Goal: Task Accomplishment & Management: Complete application form

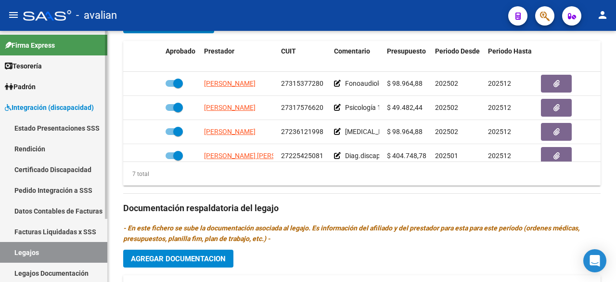
click at [31, 249] on link "Legajos" at bounding box center [53, 252] width 107 height 21
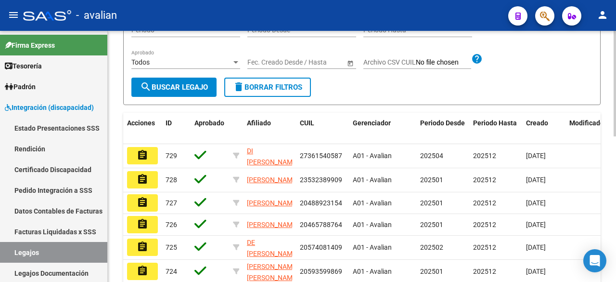
scroll to position [58, 0]
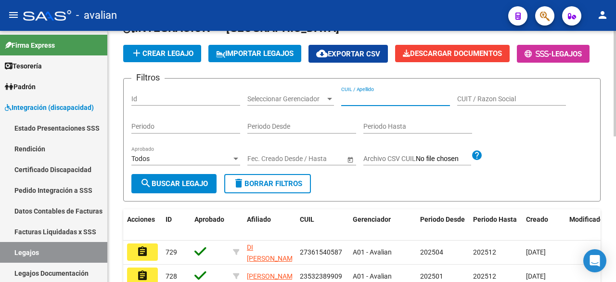
click at [369, 103] on input "CUIL / Apellido" at bounding box center [395, 99] width 109 height 8
paste input "20558788187"
type input "20558788187"
click at [152, 188] on span "search Buscar Legajo" at bounding box center [174, 183] width 68 height 9
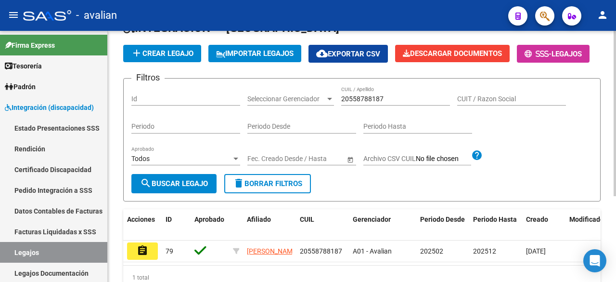
scroll to position [106, 0]
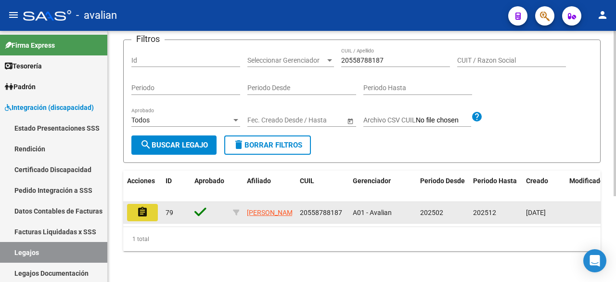
click at [145, 218] on mat-icon "assignment" at bounding box center [143, 212] width 12 height 12
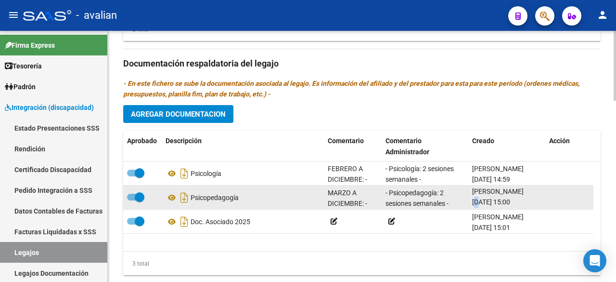
drag, startPoint x: 472, startPoint y: 203, endPoint x: 514, endPoint y: 199, distance: 42.0
click at [510, 199] on span "[DATE] 15:00" at bounding box center [491, 202] width 38 height 8
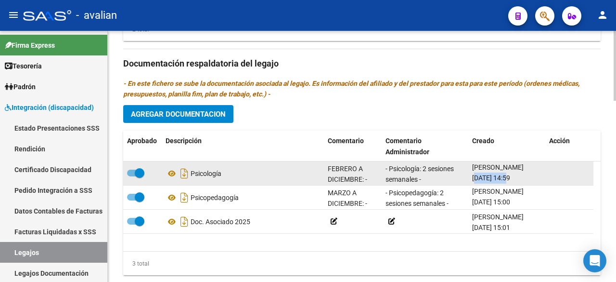
drag, startPoint x: 472, startPoint y: 176, endPoint x: 507, endPoint y: 177, distance: 35.2
click at [507, 177] on datatable-body-cell "[PERSON_NAME] [DATE] 14:59" at bounding box center [506, 173] width 77 height 24
copy span "[DATE]"
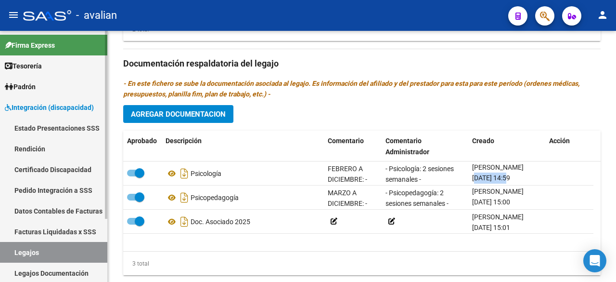
click at [28, 255] on link "Legajos" at bounding box center [53, 252] width 107 height 21
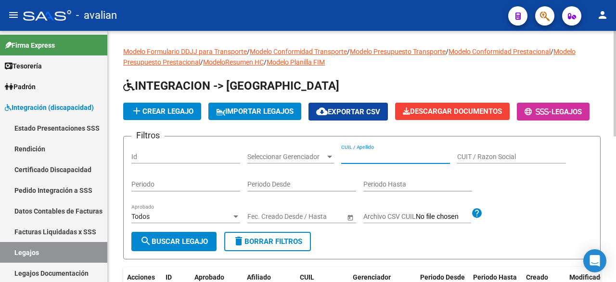
click at [361, 161] on input "CUIL / Apellido" at bounding box center [395, 157] width 109 height 8
paste input "27512620855"
type input "27512620855"
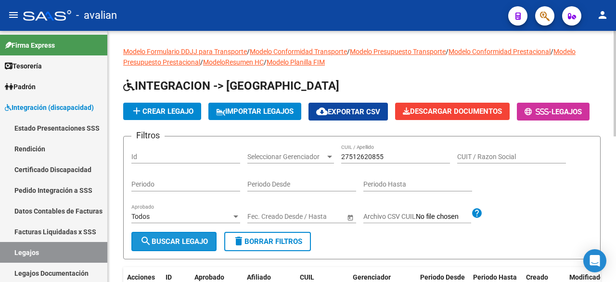
click at [173, 245] on span "search Buscar Legajo" at bounding box center [174, 241] width 68 height 9
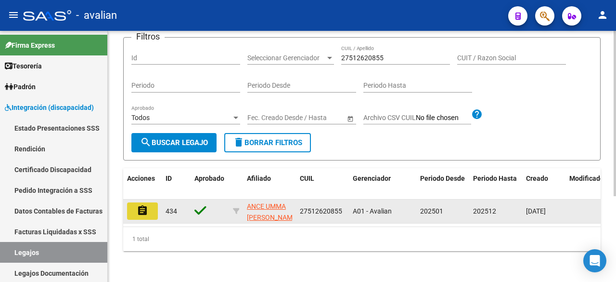
click at [146, 205] on mat-icon "assignment" at bounding box center [143, 211] width 12 height 12
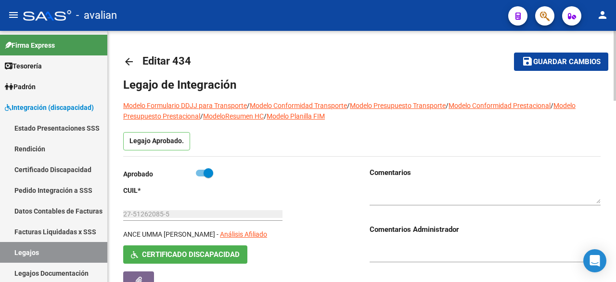
type input "ANCE UMMA [PERSON_NAME]"
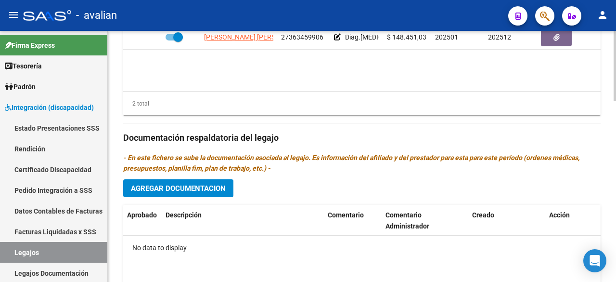
scroll to position [455, 0]
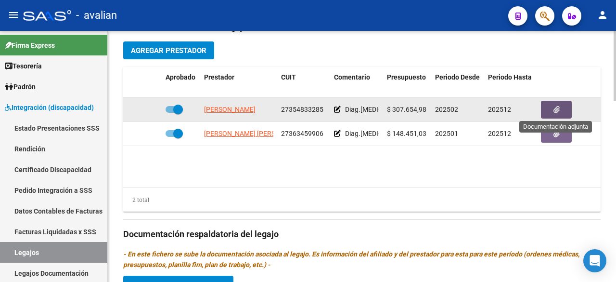
click at [560, 105] on button "button" at bounding box center [556, 110] width 31 height 18
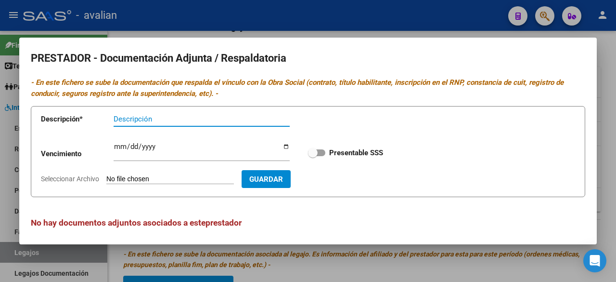
scroll to position [4, 0]
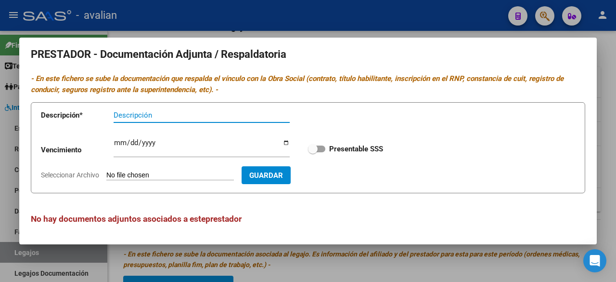
click at [451, 8] on div at bounding box center [308, 141] width 616 height 282
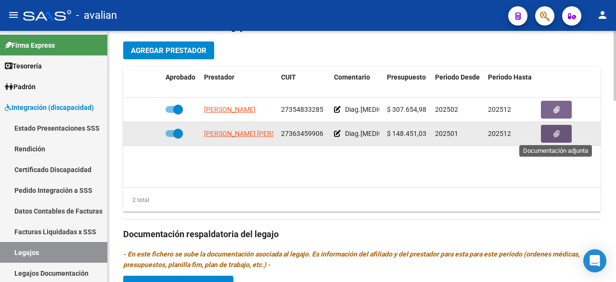
click at [546, 132] on button "button" at bounding box center [556, 134] width 31 height 18
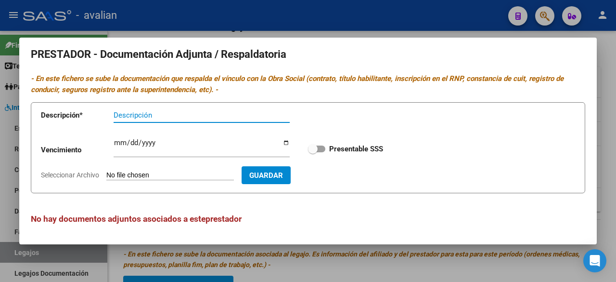
click at [414, 9] on div at bounding box center [308, 141] width 616 height 282
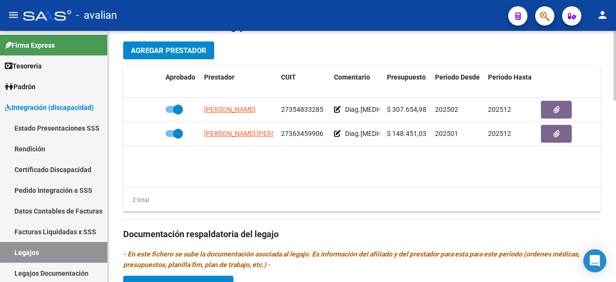
scroll to position [552, 0]
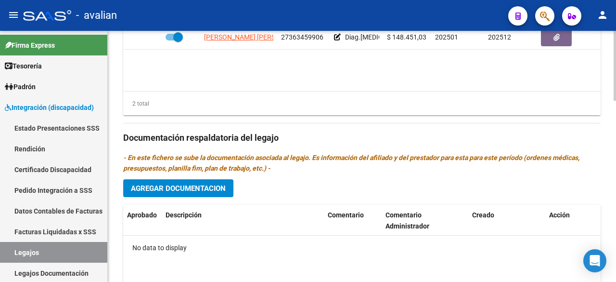
click at [204, 195] on div "Prestadores asociados al legajo Agregar Prestador Aprobado Prestador CUIT Comen…" at bounding box center [361, 136] width 477 height 440
click at [205, 190] on span "Agregar Documentacion" at bounding box center [178, 188] width 95 height 9
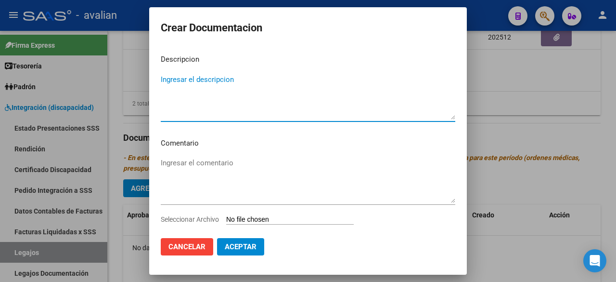
click at [238, 77] on textarea "Ingresar el descripcion" at bounding box center [308, 96] width 295 height 45
type textarea "KINESIOLOGIA"
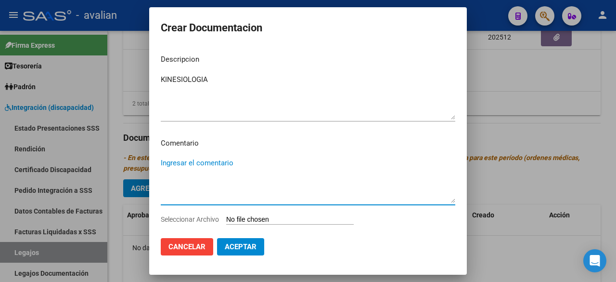
click at [213, 167] on textarea "Ingresar el comentario" at bounding box center [308, 179] width 295 height 45
paste textarea "Enero a diciembre: - Kinesiología: 3 ss semanales (lun/ [DATE]/ [DATE]) - [PERS…"
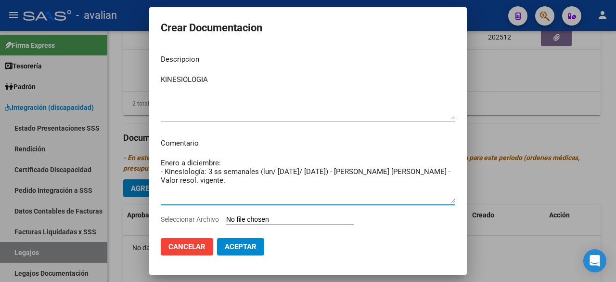
type textarea "Enero a diciembre: - Kinesiología: 3 ss semanales (lun/ [DATE]/ [DATE]) - [PERS…"
click at [304, 223] on input "Seleccionar Archivo" at bounding box center [290, 219] width 128 height 9
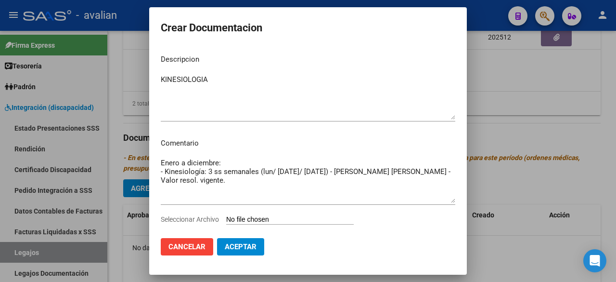
type input "C:\fakepath\kinesio.pdf"
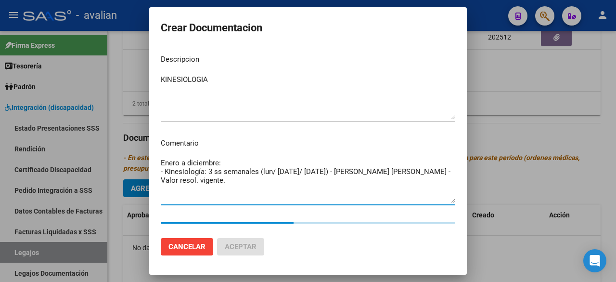
drag, startPoint x: 213, startPoint y: 183, endPoint x: 158, endPoint y: 169, distance: 56.6
click at [158, 169] on mat-dialog-content "Descripcion KINESIOLOGIA Ingresar el descripcion Comentario Enero a diciembre: …" at bounding box center [308, 138] width 318 height 183
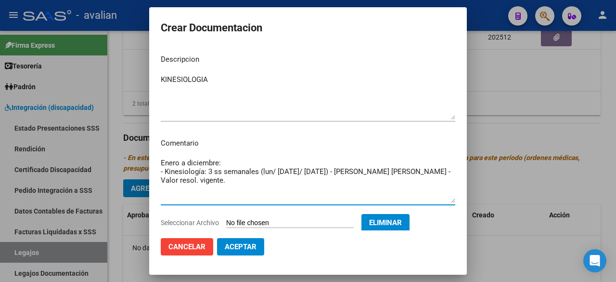
click at [250, 190] on textarea "Enero a diciembre: - Kinesiología: 3 ss semanales (lun/ [DATE]/ [DATE]) - [PERS…" at bounding box center [308, 179] width 295 height 45
click at [243, 249] on span "Aceptar" at bounding box center [241, 246] width 32 height 9
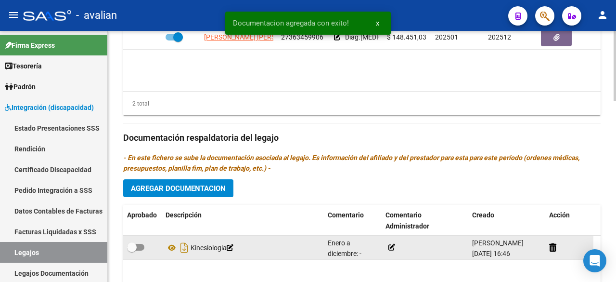
click at [391, 244] on icon at bounding box center [391, 247] width 7 height 7
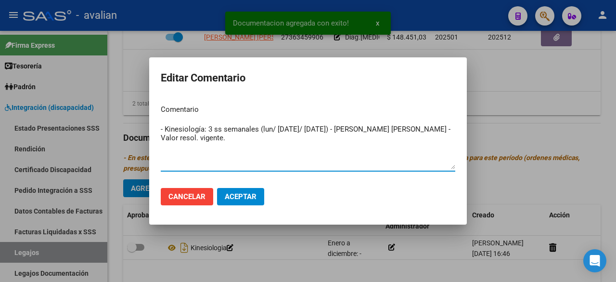
type textarea "- Kinesiología: 3 ss semanales (lun/ [DATE]/ [DATE]) - [PERSON_NAME] [PERSON_NA…"
click at [233, 196] on span "Aceptar" at bounding box center [241, 196] width 32 height 9
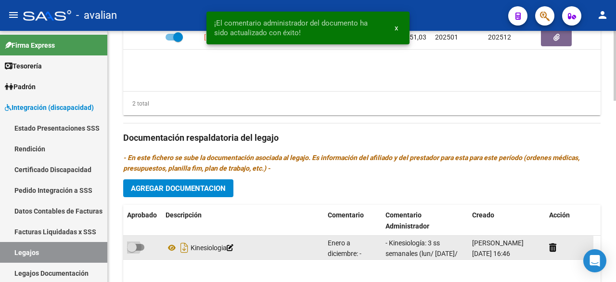
click at [143, 241] on label at bounding box center [135, 247] width 17 height 12
click at [132, 250] on input "checkbox" at bounding box center [131, 250] width 0 height 0
checkbox input "true"
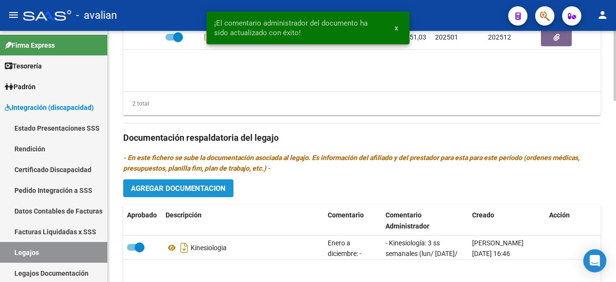
click at [165, 187] on span "Agregar Documentacion" at bounding box center [178, 188] width 95 height 9
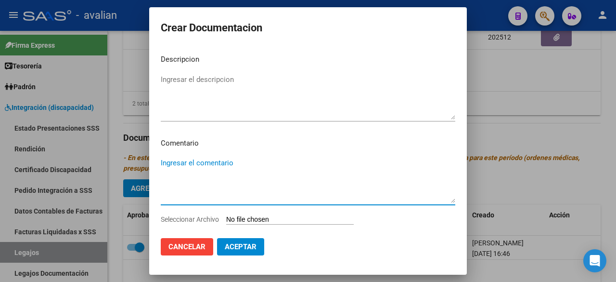
drag, startPoint x: 178, startPoint y: 155, endPoint x: 176, endPoint y: 162, distance: 7.0
paste textarea "- Kinesiología: 3 ss semanales (lun/ [DATE]/ [DATE]) - [PERSON_NAME] [PERSON_NA…"
type textarea "- Kinesiología: 3 ss semanales (lun/ [DATE]/ [DATE]) - [PERSON_NAME] [PERSON_NA…"
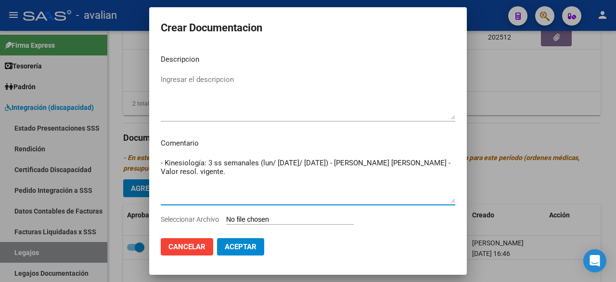
drag, startPoint x: 212, startPoint y: 175, endPoint x: 148, endPoint y: 156, distance: 66.6
click at [148, 156] on div "Crear Documentacion Descripcion Ingresar el descripcion Comentario - Kinesiolog…" at bounding box center [308, 141] width 616 height 282
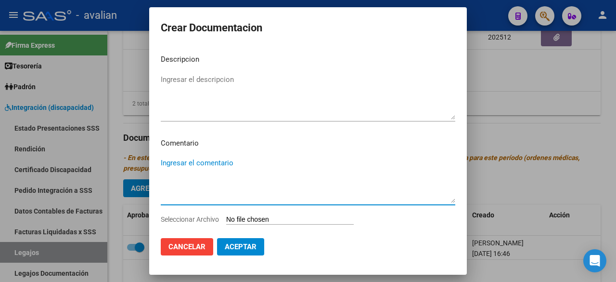
paste textarea "Enero a diciembre:"
paste textarea "- Psicoterapia: 2 ss semanales (mar/ jue) - [PERSON_NAME] resol. vigente."
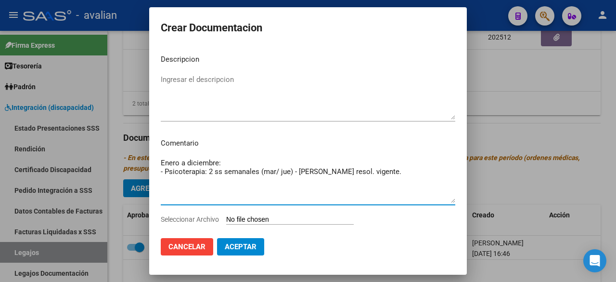
type textarea "Enero a diciembre: - Psicoterapia: 2 ss semanales (mar/ jue) - [PERSON_NAME] re…"
click at [304, 221] on input "Seleccionar Archivo" at bounding box center [290, 219] width 128 height 9
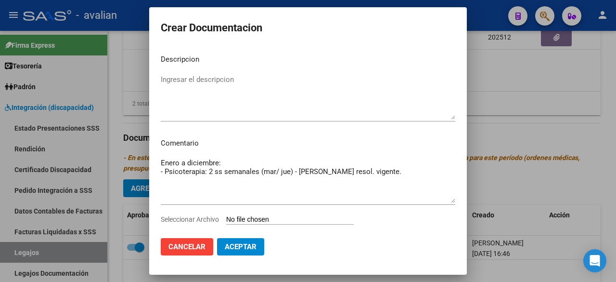
type input "C:\fakepath\psicologia.pdf"
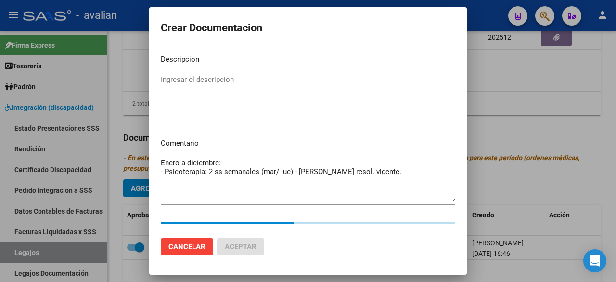
click at [254, 91] on textarea "Ingresar el descripcion" at bounding box center [308, 96] width 295 height 45
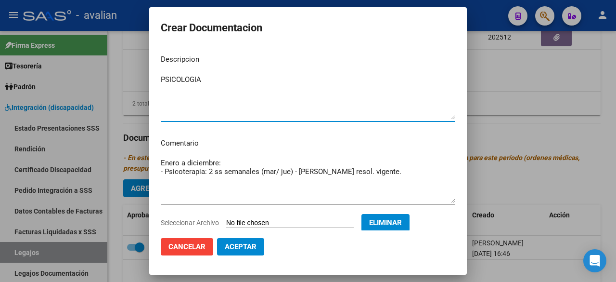
type textarea "PSICOLOGIA"
click at [251, 244] on span "Aceptar" at bounding box center [241, 246] width 32 height 9
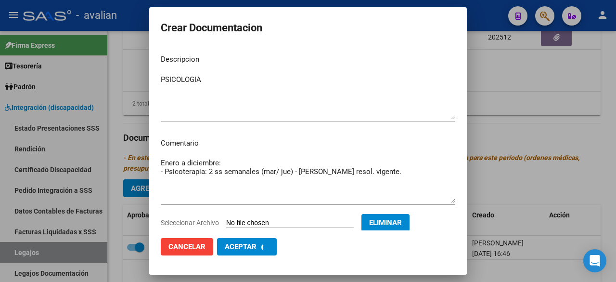
checkbox input "false"
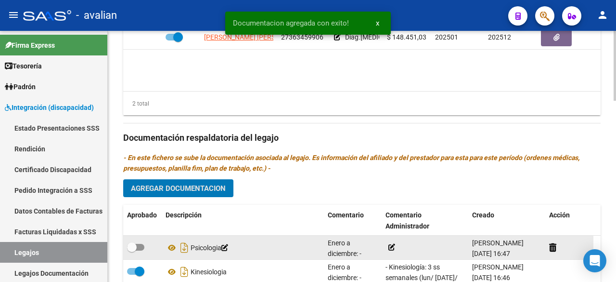
click at [391, 244] on icon at bounding box center [391, 247] width 7 height 7
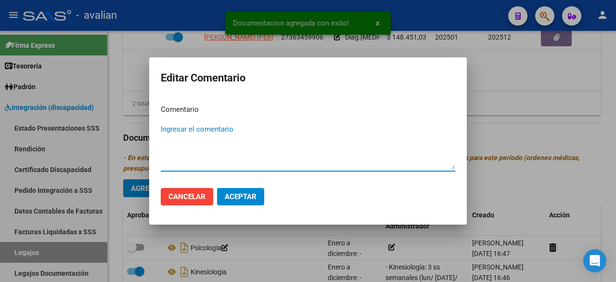
paste textarea "- Psicoterapia: 2 ss semanales (mar/ jue) - [PERSON_NAME] resol. vigente."
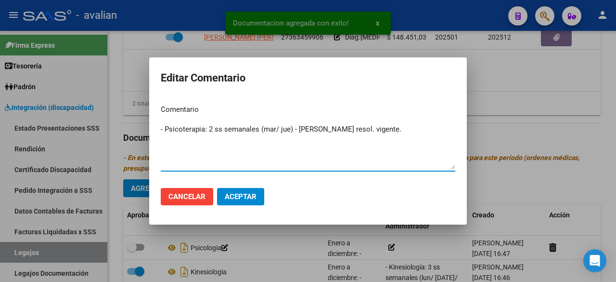
type textarea "- Psicoterapia: 2 ss semanales (mar/ jue) - [PERSON_NAME] resol. vigente."
click at [236, 196] on span "Aceptar" at bounding box center [241, 196] width 32 height 9
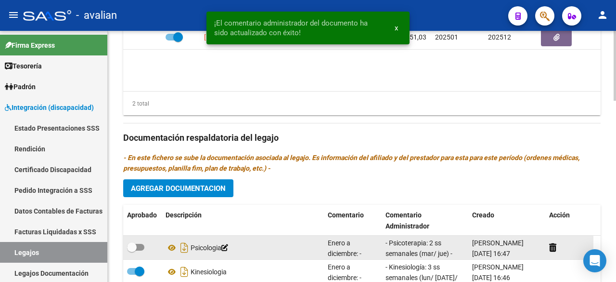
click at [142, 247] on span at bounding box center [135, 247] width 17 height 7
click at [132, 250] on input "checkbox" at bounding box center [131, 250] width 0 height 0
checkbox input "true"
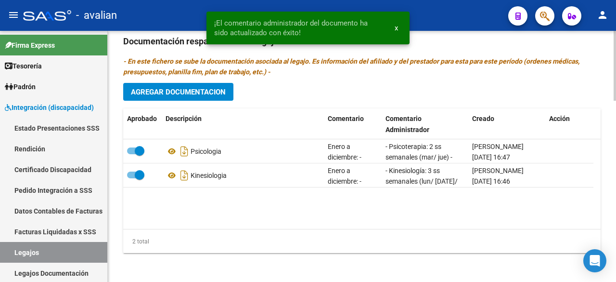
click at [219, 90] on span "Agregar Documentacion" at bounding box center [178, 92] width 95 height 9
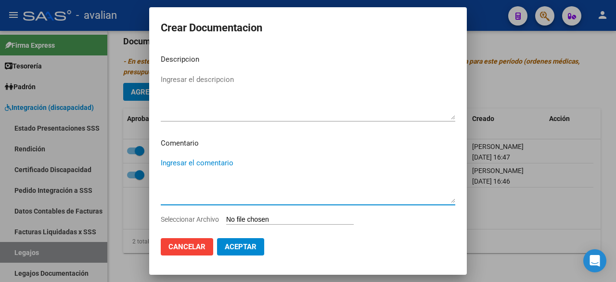
paste textarea "Febrero a diciembre: - Mód. maestra de apoyo - [PERSON_NAME] resol. vigente."
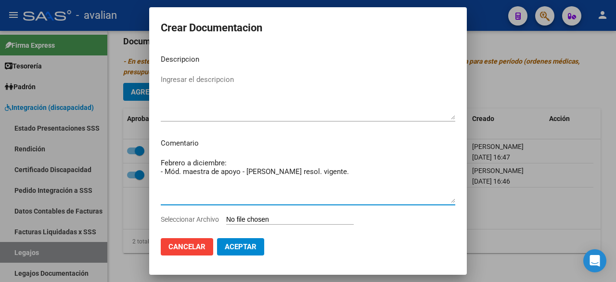
type textarea "Febrero a diciembre: - Mód. maestra de apoyo - [PERSON_NAME] resol. vigente."
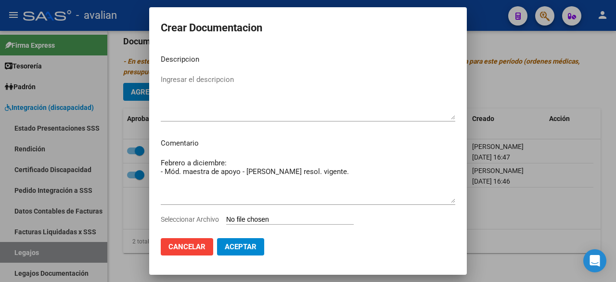
click at [218, 72] on div "Ingresar el descripcion" at bounding box center [308, 96] width 295 height 49
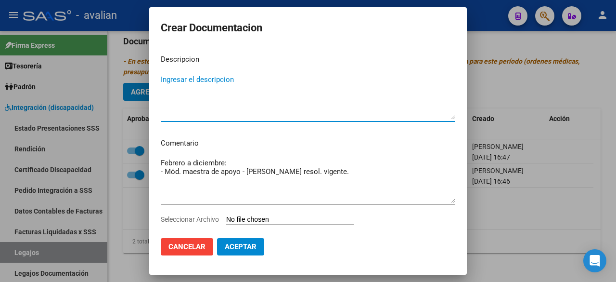
click at [597, 51] on div at bounding box center [308, 141] width 616 height 282
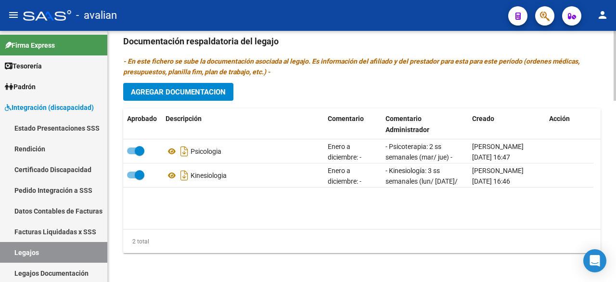
click at [220, 83] on button "Agregar Documentacion" at bounding box center [178, 92] width 110 height 18
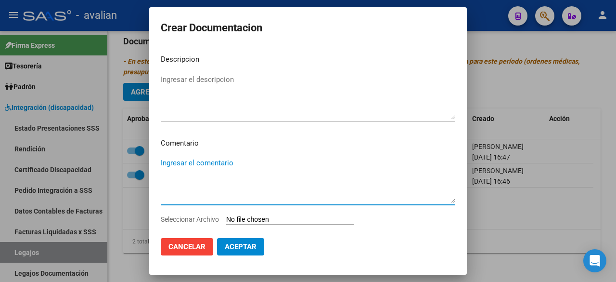
paste textarea "Febrero a diciembre: - Mód. maestra de apoyo - [PERSON_NAME] resol. vigente."
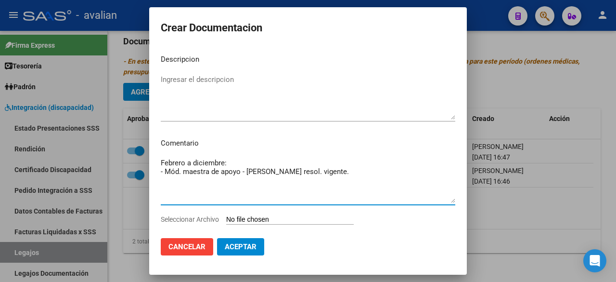
type textarea "Febrero a diciembre: - Mód. maestra de apoyo - [PERSON_NAME] resol. vigente."
click at [210, 88] on textarea "Ingresar el descripcion" at bounding box center [308, 96] width 295 height 45
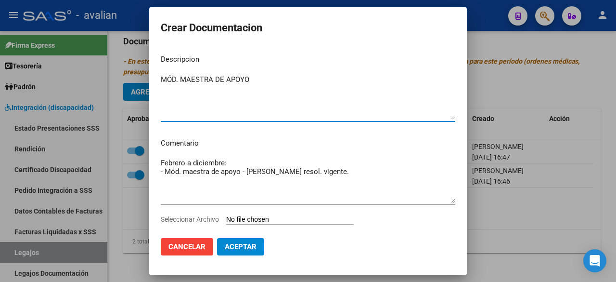
type textarea "MÓD. MAESTRA DE APOYO"
click at [284, 220] on input "Seleccionar Archivo" at bounding box center [290, 219] width 128 height 9
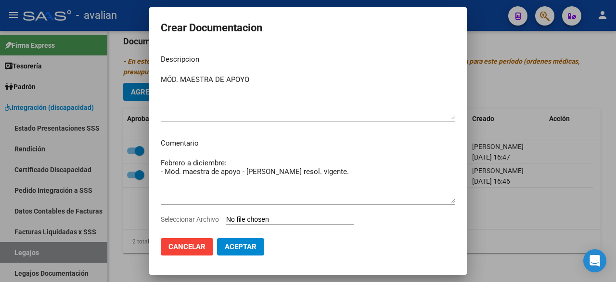
type input "C:\fakepath\MAESTRA.pdf"
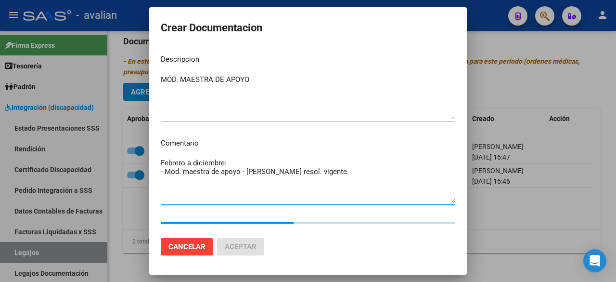
drag, startPoint x: 376, startPoint y: 170, endPoint x: 151, endPoint y: 171, distance: 225.3
click at [151, 171] on mat-dialog-content "Descripcion MÓD. MAESTRA DE APOYO Ingresar el descripcion Comentario Febrero a …" at bounding box center [308, 138] width 318 height 183
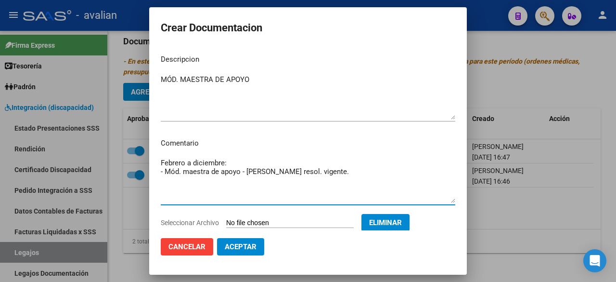
click at [241, 196] on textarea "Febrero a diciembre: - Mód. maestra de apoyo - [PERSON_NAME] resol. vigente." at bounding box center [308, 179] width 295 height 45
click at [241, 176] on textarea "Febrero a diciembre: - Mód. maestra de apoyo - [PERSON_NAME] resol. vigente." at bounding box center [308, 179] width 295 height 45
click at [244, 249] on span "Aceptar" at bounding box center [241, 246] width 32 height 9
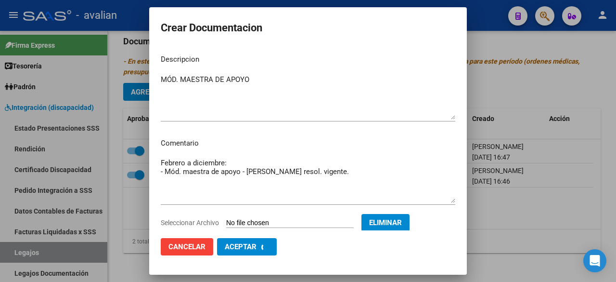
checkbox input "false"
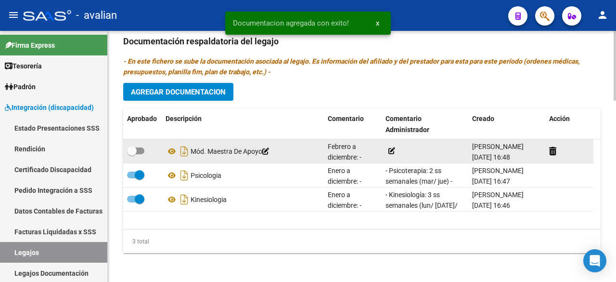
click at [390, 149] on icon at bounding box center [391, 150] width 7 height 7
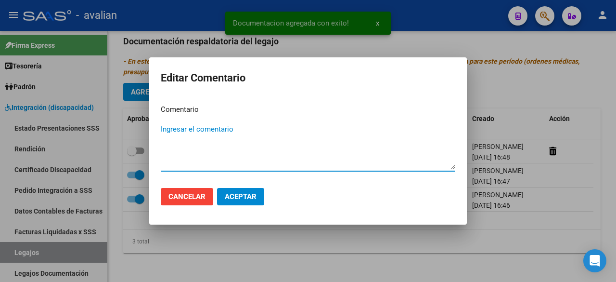
paste textarea "- Mód. maestra de apoyo - [PERSON_NAME] resol. vigente."
type textarea "- Mód. maestra de apoyo - [PERSON_NAME] resol. vigente."
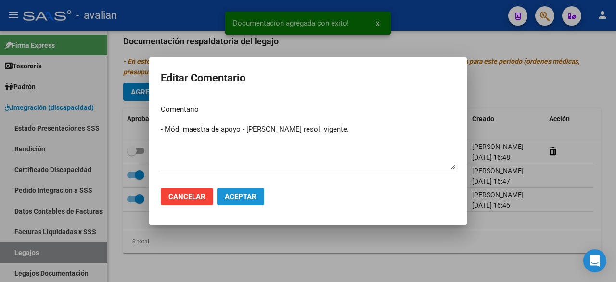
click at [247, 203] on button "Aceptar" at bounding box center [240, 196] width 47 height 17
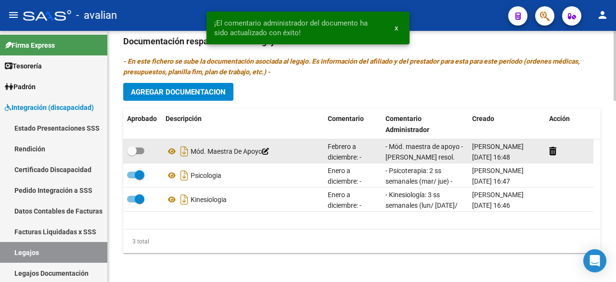
click at [143, 148] on span at bounding box center [135, 150] width 17 height 7
click at [132, 154] on input "checkbox" at bounding box center [131, 154] width 0 height 0
checkbox input "true"
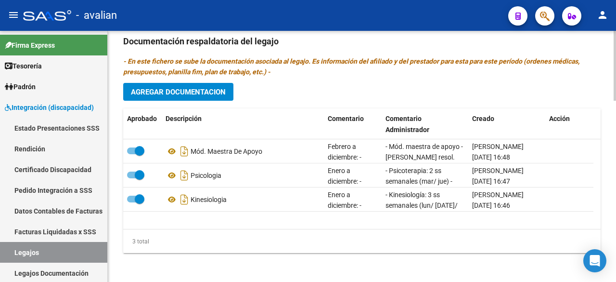
click at [190, 89] on span "Agregar Documentacion" at bounding box center [178, 92] width 95 height 9
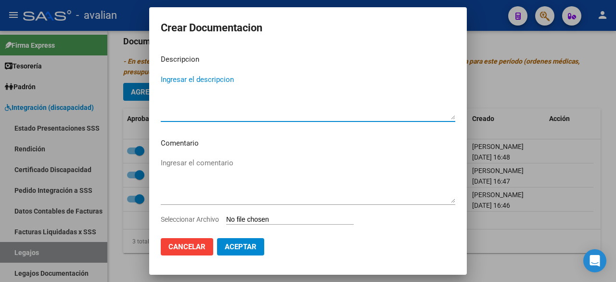
click at [255, 216] on input "Seleccionar Archivo" at bounding box center [290, 219] width 128 height 9
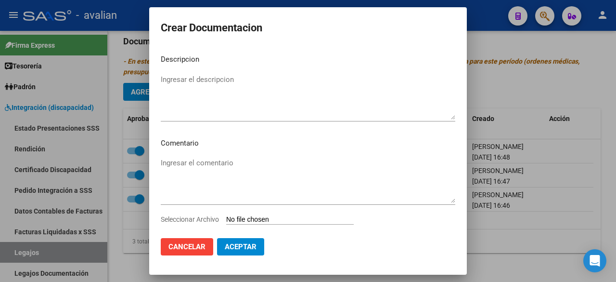
type input "C:\fakepath\doc asoc.pdf"
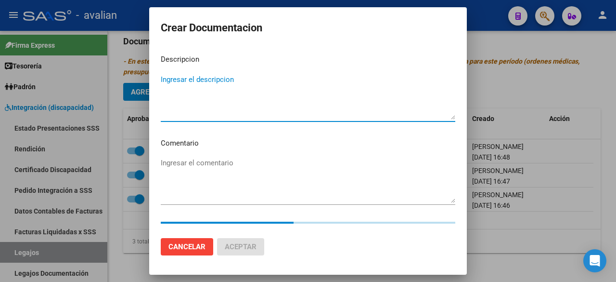
drag, startPoint x: 245, startPoint y: 83, endPoint x: 288, endPoint y: 82, distance: 42.9
click at [245, 84] on textarea "Ingresar el descripcion" at bounding box center [308, 96] width 295 height 45
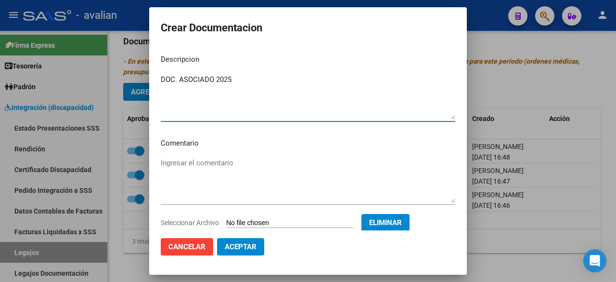
type textarea "DOC. ASOCIADO 2025"
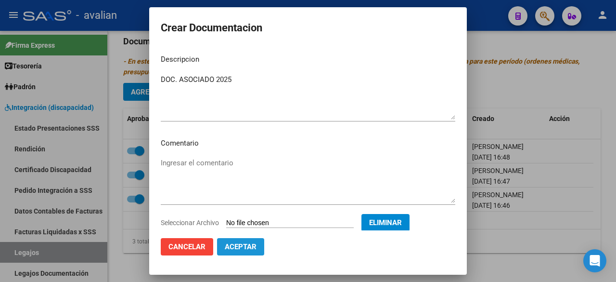
click at [254, 247] on span "Aceptar" at bounding box center [241, 246] width 32 height 9
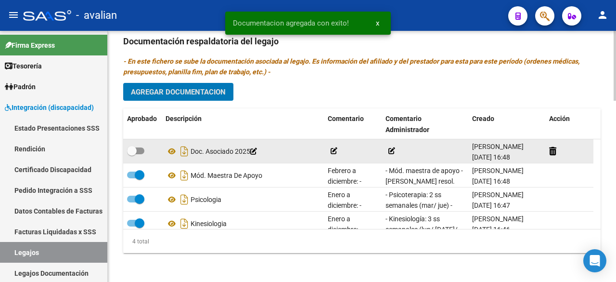
click at [141, 150] on span at bounding box center [135, 150] width 17 height 7
click at [132, 154] on input "checkbox" at bounding box center [131, 154] width 0 height 0
checkbox input "true"
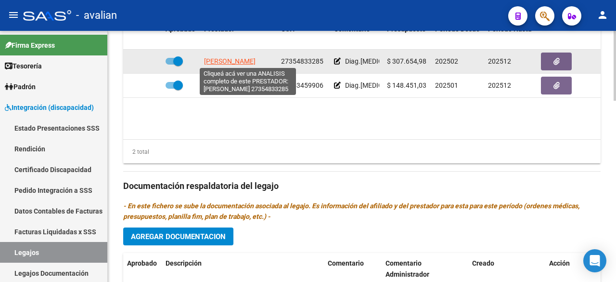
scroll to position [0, 18]
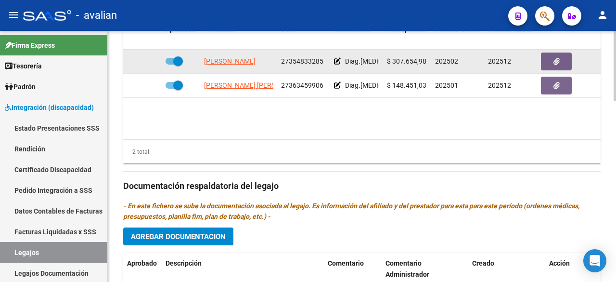
drag, startPoint x: 203, startPoint y: 56, endPoint x: 269, endPoint y: 64, distance: 66.0
click at [279, 68] on div "[PERSON_NAME] 27354833285 Diag.[MEDICAL_DATA] - Prestación autorizada: 60000087…" at bounding box center [419, 62] width 592 height 24
copy span "[PERSON_NAME]"
click at [548, 62] on button "button" at bounding box center [556, 61] width 31 height 18
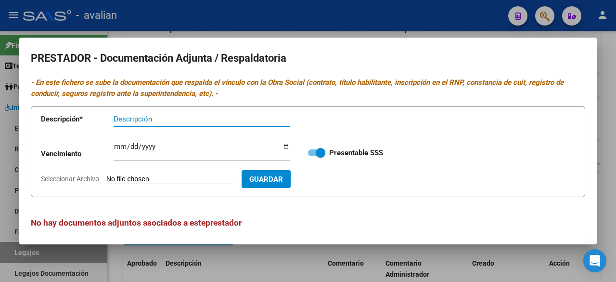
click at [161, 178] on input "Seleccionar Archivo" at bounding box center [170, 179] width 128 height 9
type input "C:\fakepath\DOC. [PERSON_NAME].pdf"
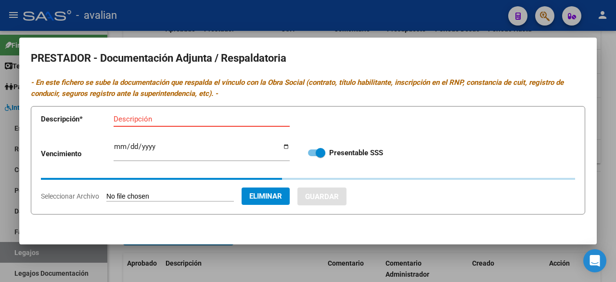
click at [214, 121] on input "Descripción" at bounding box center [202, 119] width 176 height 9
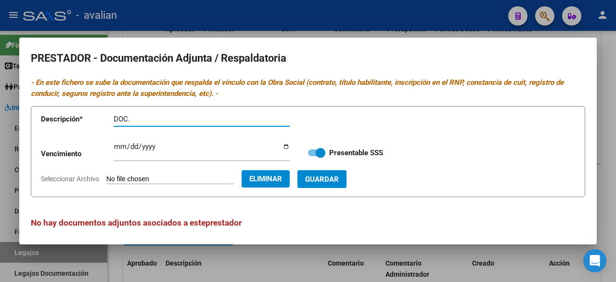
paste input "[PERSON_NAME]"
type input "DOC. [PERSON_NAME]"
click at [335, 184] on button "Guardar" at bounding box center [321, 179] width 49 height 18
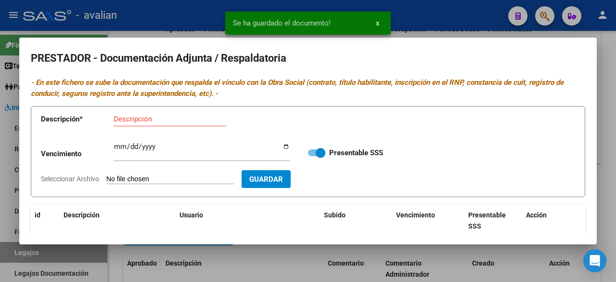
scroll to position [96, 0]
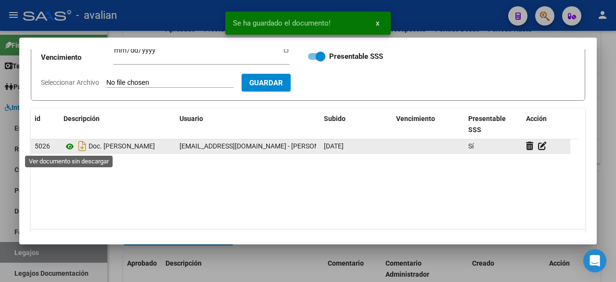
click at [67, 146] on icon at bounding box center [70, 147] width 13 height 12
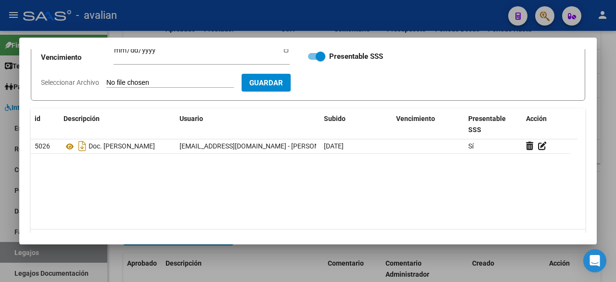
click at [402, 11] on div at bounding box center [308, 141] width 616 height 282
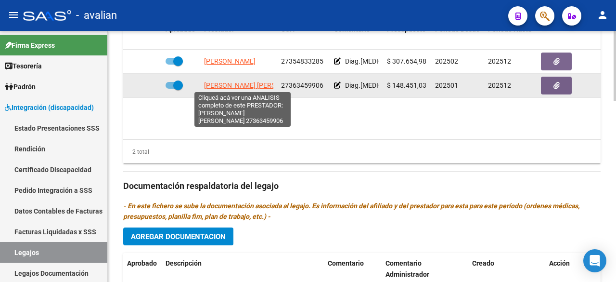
scroll to position [0, 8]
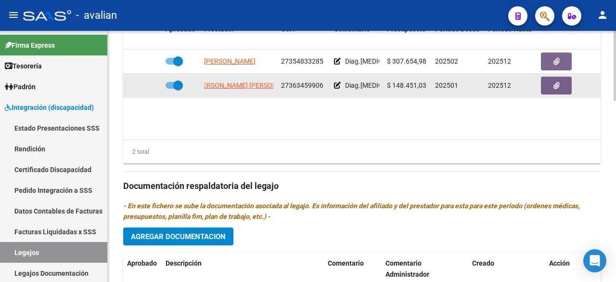
drag, startPoint x: 204, startPoint y: 82, endPoint x: 252, endPoint y: 93, distance: 49.4
click at [290, 80] on div "[PERSON_NAME] [PERSON_NAME] 27363459906 [PERSON_NAME].[MEDICAL_DATA] - Prestaci…" at bounding box center [419, 86] width 592 height 24
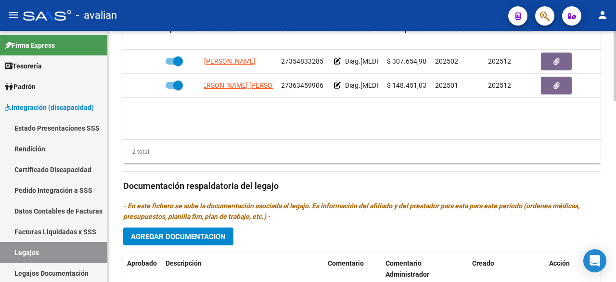
drag, startPoint x: 204, startPoint y: 115, endPoint x: 193, endPoint y: 100, distance: 19.0
click at [204, 115] on datatable-body "[PERSON_NAME] 27354833285 Diag.[MEDICAL_DATA] - Prestación autorizada: 60000087…" at bounding box center [361, 95] width 477 height 90
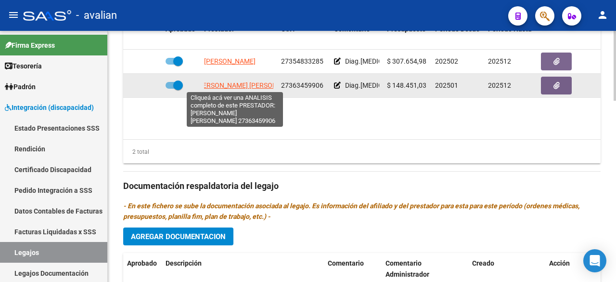
scroll to position [0, 0]
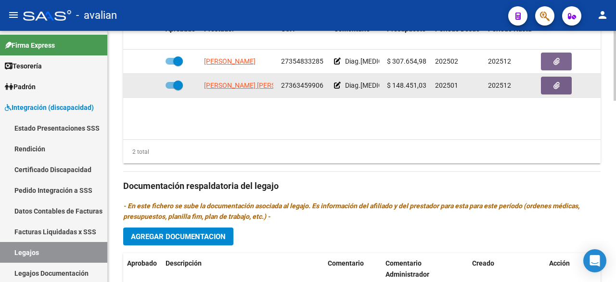
drag, startPoint x: 271, startPoint y: 83, endPoint x: 195, endPoint y: 86, distance: 76.1
click at [195, 86] on div "[PERSON_NAME] [PERSON_NAME] 27363459906 [PERSON_NAME].[MEDICAL_DATA] - Prestaci…" at bounding box center [419, 86] width 592 height 24
copy span "[PERSON_NAME] [PERSON_NAME]"
click at [549, 85] on button "button" at bounding box center [556, 86] width 31 height 18
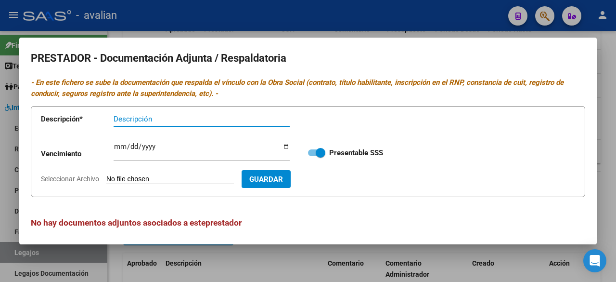
click at [190, 179] on input "Seleccionar Archivo" at bounding box center [170, 179] width 128 height 9
type input "C:\fakepath\DOC. [PERSON_NAME] [PERSON_NAME].pdf"
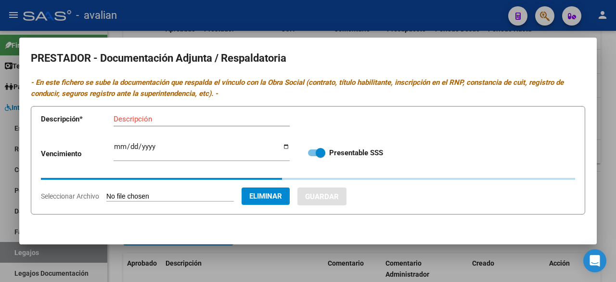
click at [219, 117] on input "Descripción" at bounding box center [202, 119] width 176 height 9
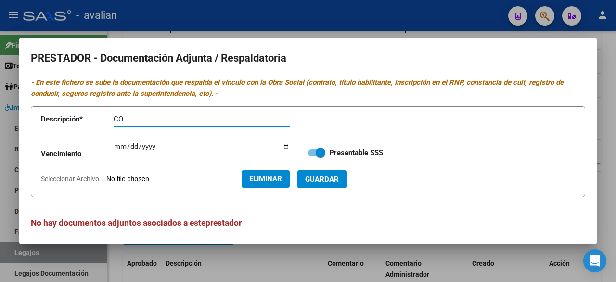
type input "C"
paste input "[PERSON_NAME] [PERSON_NAME]"
type input "DOC. [PERSON_NAME] [PERSON_NAME]"
click at [339, 180] on span "Guardar" at bounding box center [322, 179] width 34 height 9
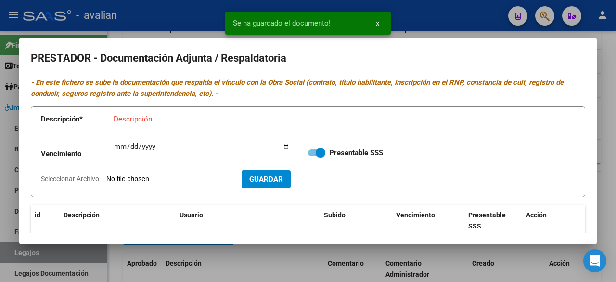
click at [422, 5] on div at bounding box center [308, 141] width 616 height 282
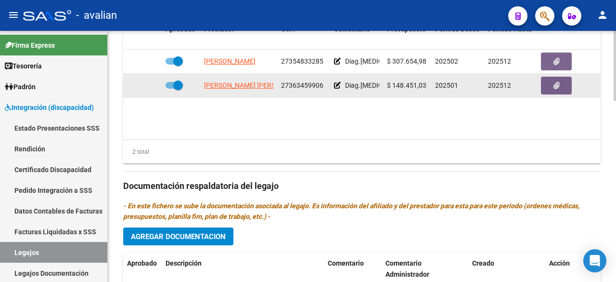
drag, startPoint x: 282, startPoint y: 83, endPoint x: 313, endPoint y: 85, distance: 30.9
click at [326, 82] on div "27363459906" at bounding box center [303, 85] width 45 height 11
copy span "27363459906"
click at [550, 84] on button "button" at bounding box center [556, 86] width 31 height 18
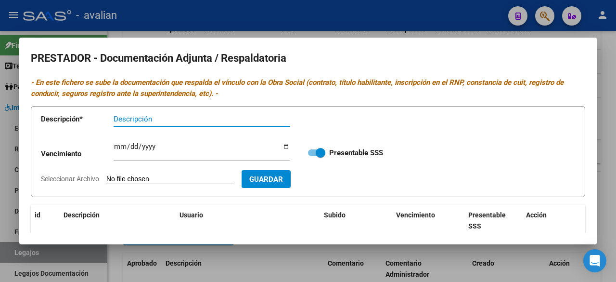
click at [185, 177] on input "Seleccionar Archivo" at bounding box center [170, 179] width 128 height 9
type input "C:\fakepath\ARCA [PERSON_NAME] [PERSON_NAME].pdf"
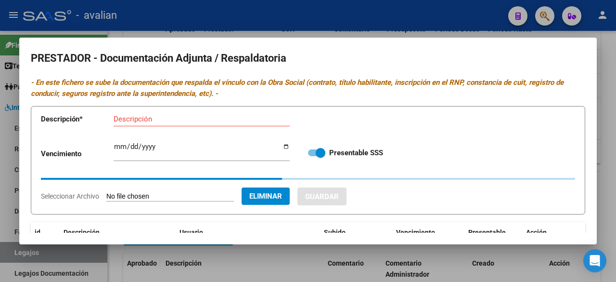
click at [161, 118] on input "Descripción" at bounding box center [202, 119] width 176 height 9
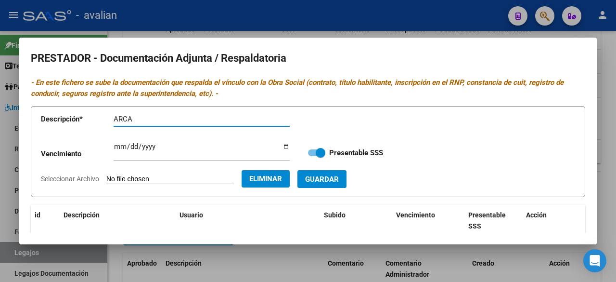
paste input "[PERSON_NAME] [PERSON_NAME]"
type input "ARCA [PERSON_NAME] [PERSON_NAME]"
click at [339, 179] on span "Guardar" at bounding box center [322, 179] width 34 height 9
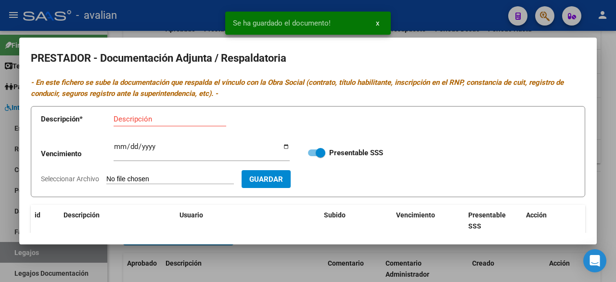
scroll to position [96, 0]
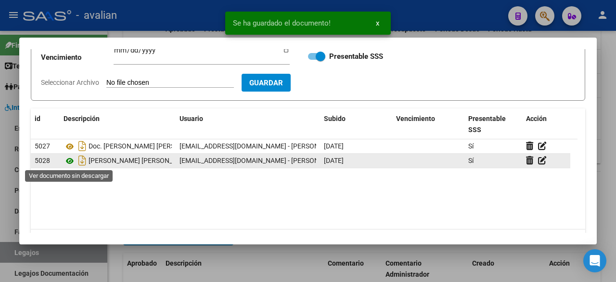
click at [67, 161] on icon at bounding box center [70, 161] width 13 height 12
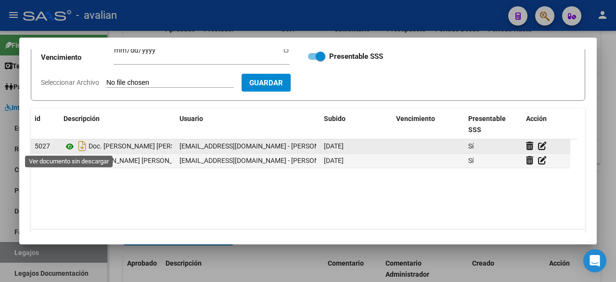
click at [68, 143] on icon at bounding box center [70, 147] width 13 height 12
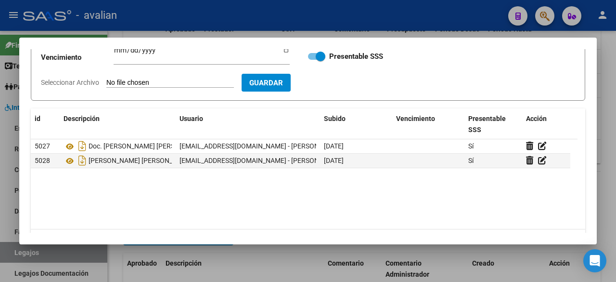
scroll to position [0, 0]
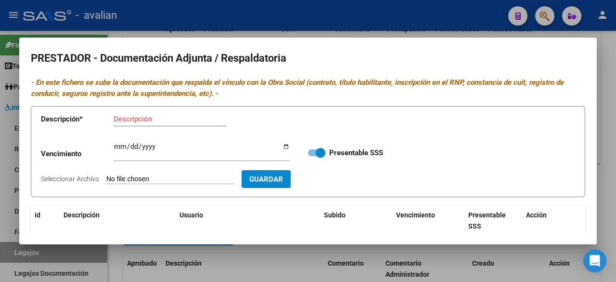
click at [358, 24] on div at bounding box center [308, 141] width 616 height 282
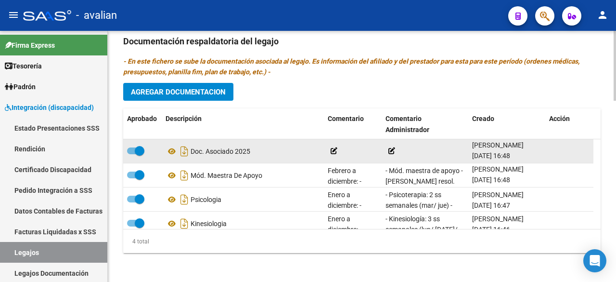
scroll to position [407, 0]
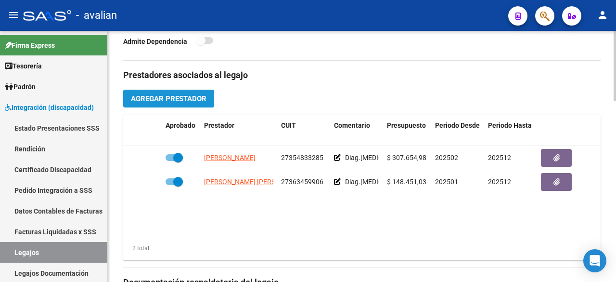
click at [202, 103] on button "Agregar Prestador" at bounding box center [168, 99] width 91 height 18
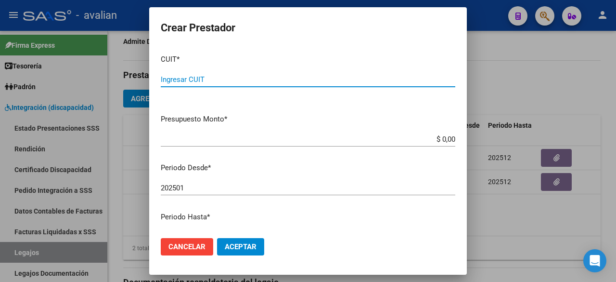
scroll to position [144, 0]
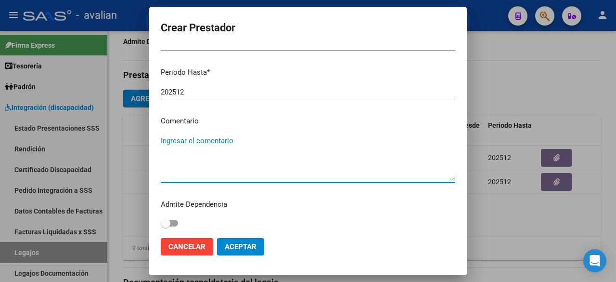
paste textarea "- Psicoterapia: 2 ss semanales (mar/ jue) - [PERSON_NAME] resol. vigente."
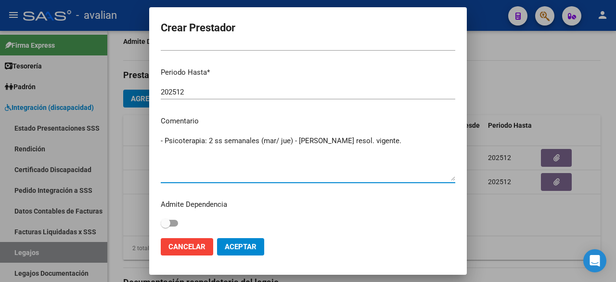
scroll to position [48, 0]
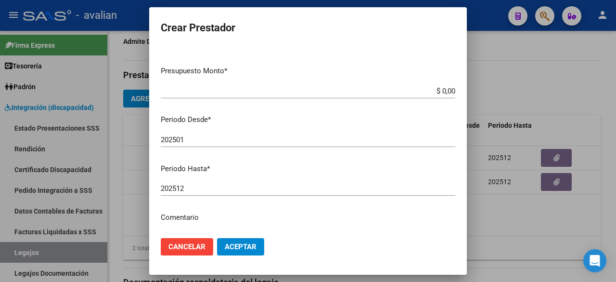
type textarea "- Psicoterapia: 2 ss semanales (mar/ jue) - [PERSON_NAME] resol. vigente."
click at [448, 91] on input "$ 0,00" at bounding box center [308, 91] width 295 height 9
paste input "98.964,88"
type input "$ 98.964,88"
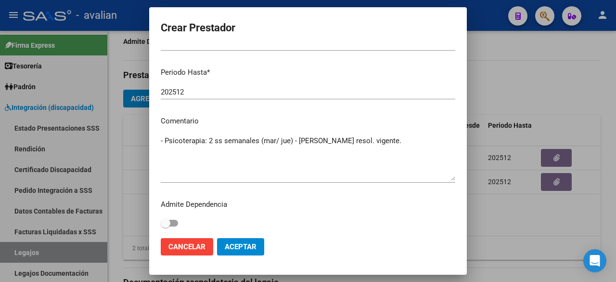
scroll to position [146, 0]
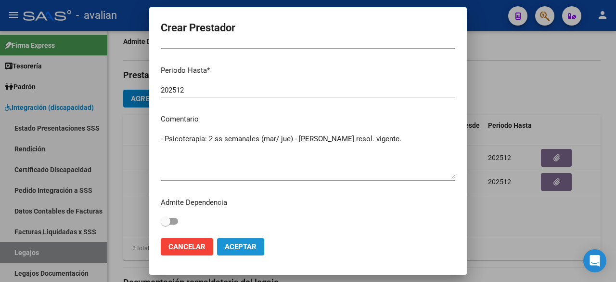
click at [249, 243] on span "Aceptar" at bounding box center [241, 246] width 32 height 9
click at [257, 239] on button "Aceptar" at bounding box center [240, 246] width 47 height 17
click at [256, 245] on span "Aceptar" at bounding box center [241, 246] width 32 height 9
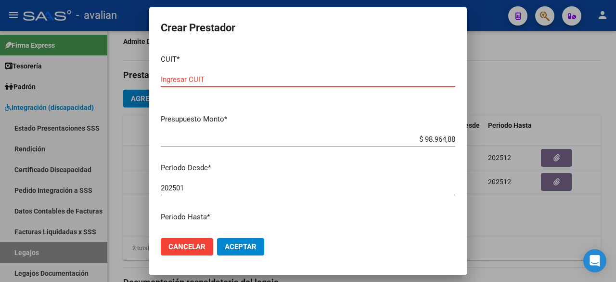
paste input "27-27701190-0"
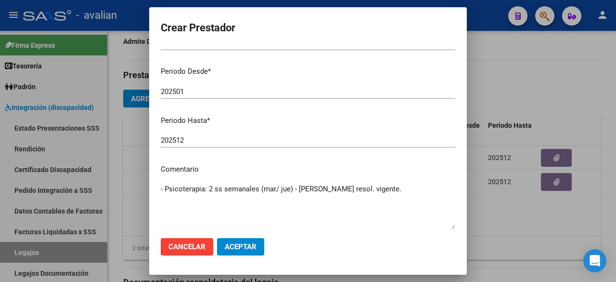
type input "27-27701190-0"
click at [251, 252] on button "Aceptar" at bounding box center [240, 246] width 47 height 17
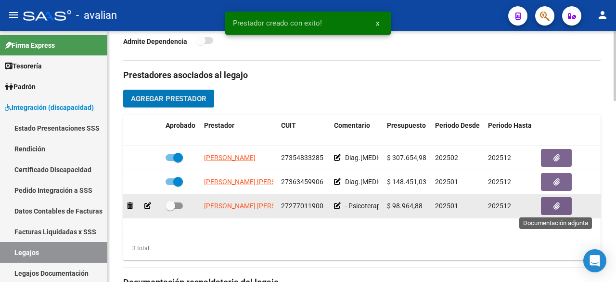
click at [547, 206] on button "button" at bounding box center [556, 206] width 31 height 18
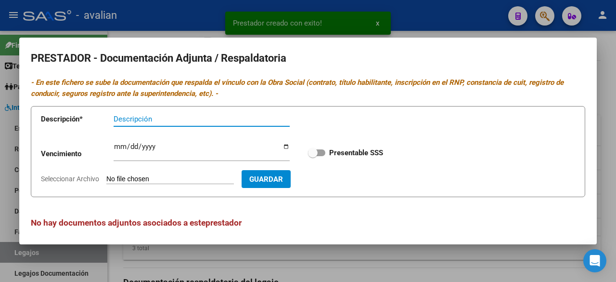
scroll to position [4, 0]
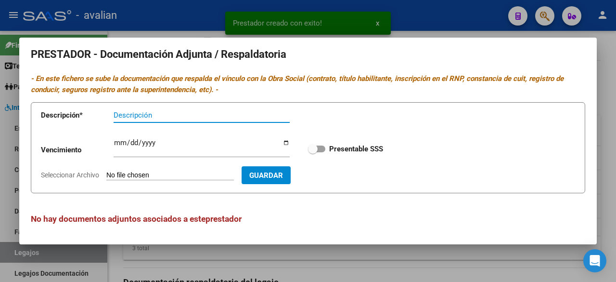
click at [319, 146] on span at bounding box center [316, 148] width 17 height 7
click at [313, 152] on input "Presentable SSS" at bounding box center [312, 152] width 0 height 0
checkbox input "true"
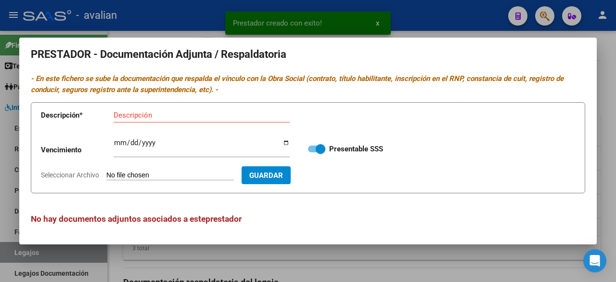
click at [439, 8] on div at bounding box center [308, 141] width 616 height 282
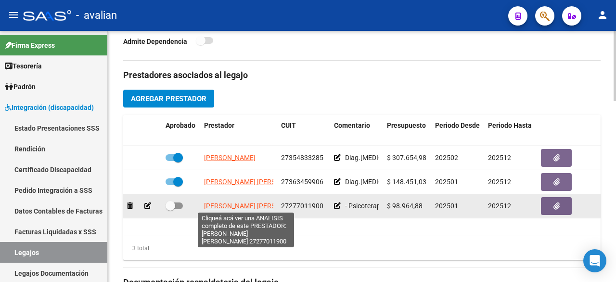
scroll to position [0, 14]
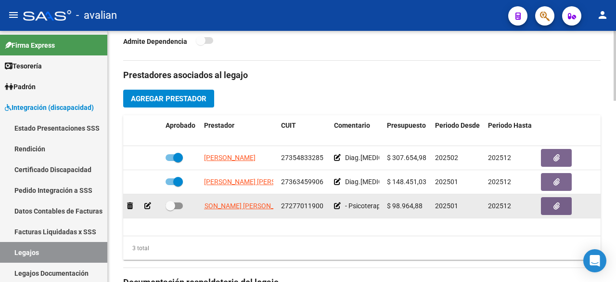
drag, startPoint x: 205, startPoint y: 203, endPoint x: 287, endPoint y: 206, distance: 82.4
click at [287, 206] on div "[PERSON_NAME] [PERSON_NAME] 27277011900 - Psicoterapia: 2 ss semanales (mar/ ju…" at bounding box center [419, 206] width 592 height 24
drag, startPoint x: 233, startPoint y: 218, endPoint x: 249, endPoint y: 208, distance: 19.2
click at [233, 218] on datatable-body "[PERSON_NAME] 27354833285 Diag.[MEDICAL_DATA] - Prestación autorizada: 60000087…" at bounding box center [361, 191] width 477 height 90
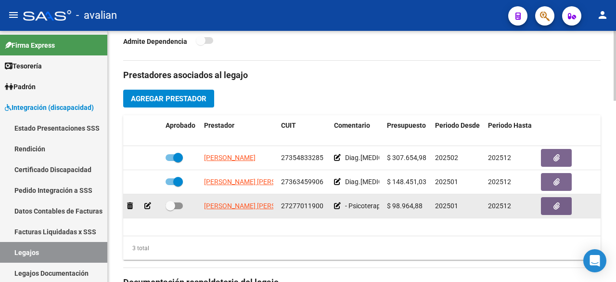
drag, startPoint x: 272, startPoint y: 201, endPoint x: 204, endPoint y: 204, distance: 68.9
click at [204, 204] on datatable-body-cell "[PERSON_NAME] [PERSON_NAME]" at bounding box center [238, 206] width 77 height 24
copy span "[PERSON_NAME] [PERSON_NAME]"
click at [550, 205] on button "button" at bounding box center [556, 206] width 31 height 18
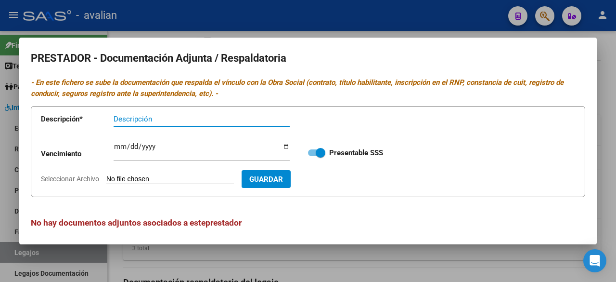
click at [179, 176] on input "Seleccionar Archivo" at bounding box center [170, 179] width 128 height 9
type input "C:\fakepath\DOC. [PERSON_NAME].pdf"
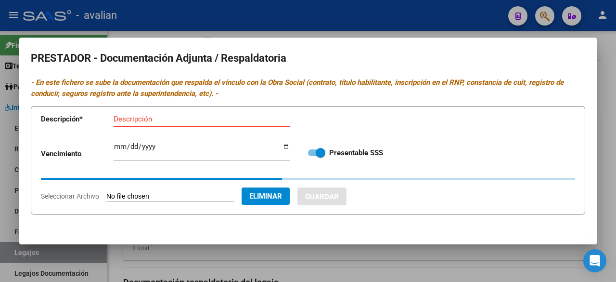
click at [189, 117] on input "Descripción" at bounding box center [202, 119] width 176 height 9
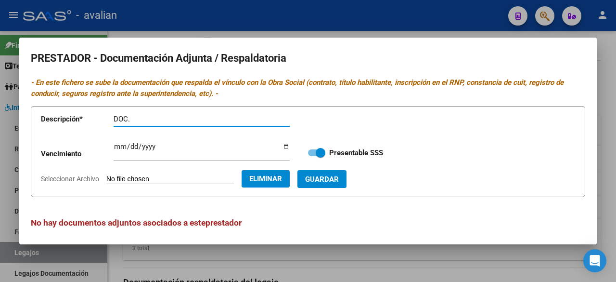
paste input "[PERSON_NAME] [PERSON_NAME]"
type input "DOC. [PERSON_NAME] [PERSON_NAME]"
click at [347, 187] on button "Guardar" at bounding box center [321, 179] width 49 height 18
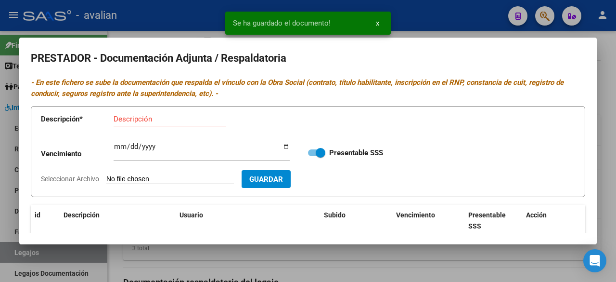
click at [187, 176] on input "Seleccionar Archivo" at bounding box center [170, 179] width 128 height 9
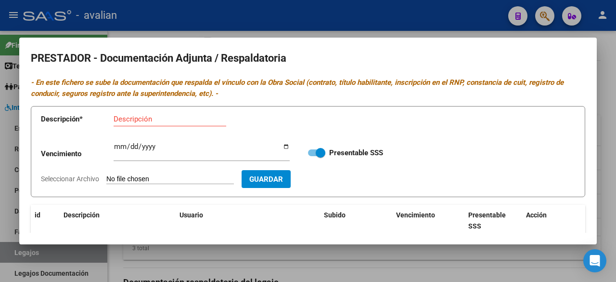
click at [399, 12] on div at bounding box center [308, 141] width 616 height 282
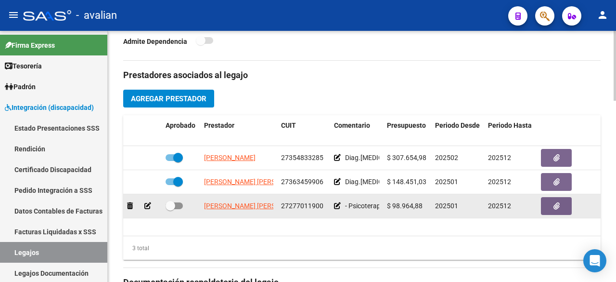
drag, startPoint x: 282, startPoint y: 202, endPoint x: 325, endPoint y: 206, distance: 43.6
click at [325, 206] on div "27277011900" at bounding box center [303, 205] width 45 height 11
copy span "27277011900"
click at [547, 207] on button "button" at bounding box center [556, 206] width 31 height 18
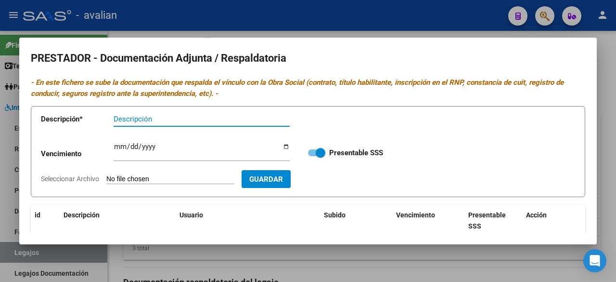
click at [146, 180] on input "Seleccionar Archivo" at bounding box center [170, 179] width 128 height 9
type input "C:\fakepath\ARCA [PERSON_NAME] [PERSON_NAME].pdf"
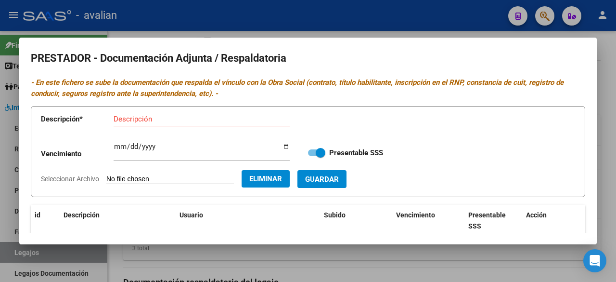
click at [183, 122] on input "Descripción" at bounding box center [202, 119] width 176 height 9
paste input "[PERSON_NAME] [PERSON_NAME]"
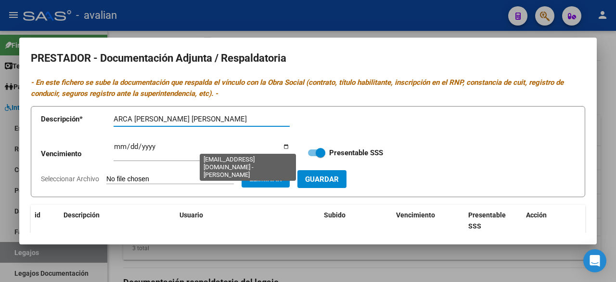
scroll to position [96, 0]
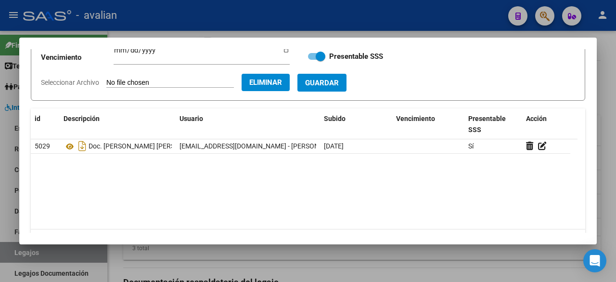
type input "ARCA [PERSON_NAME] [PERSON_NAME]"
click at [347, 83] on button "Guardar" at bounding box center [321, 83] width 49 height 18
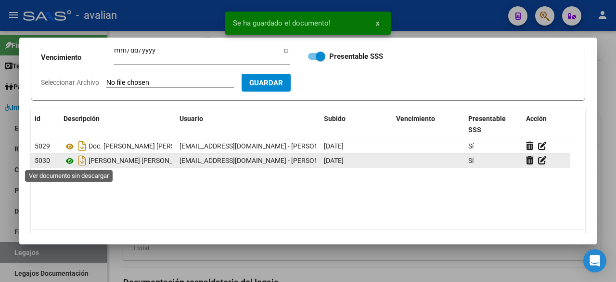
click at [69, 158] on icon at bounding box center [70, 161] width 13 height 12
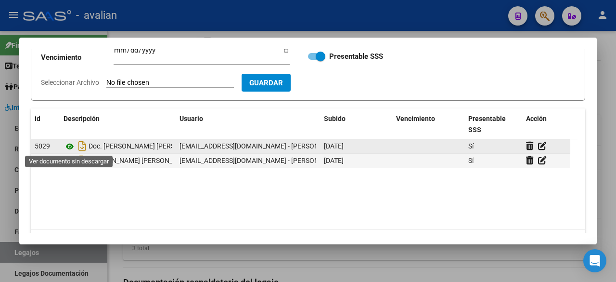
click at [70, 145] on icon at bounding box center [70, 147] width 13 height 12
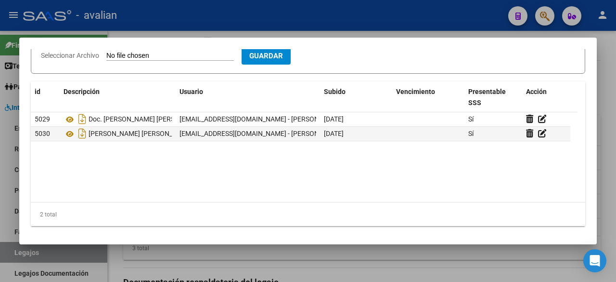
scroll to position [0, 0]
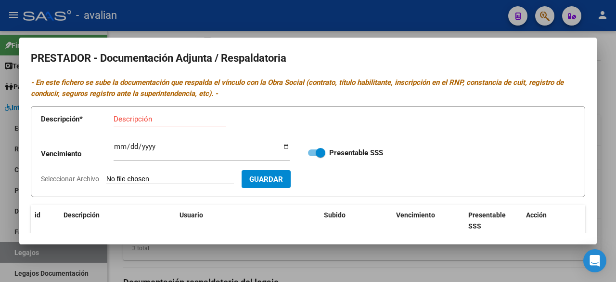
click at [444, 21] on div at bounding box center [308, 141] width 616 height 282
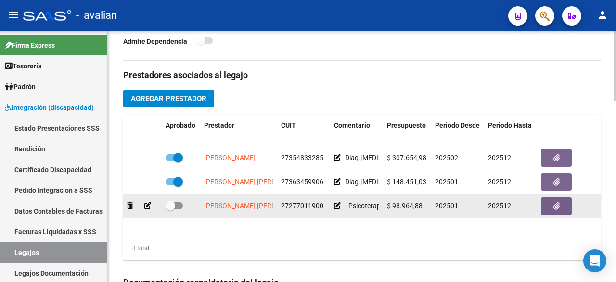
click at [179, 206] on span at bounding box center [174, 205] width 17 height 7
click at [170, 209] on input "checkbox" at bounding box center [170, 209] width 0 height 0
checkbox input "true"
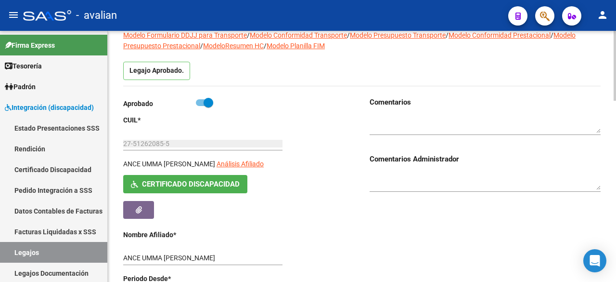
scroll to position [22, 0]
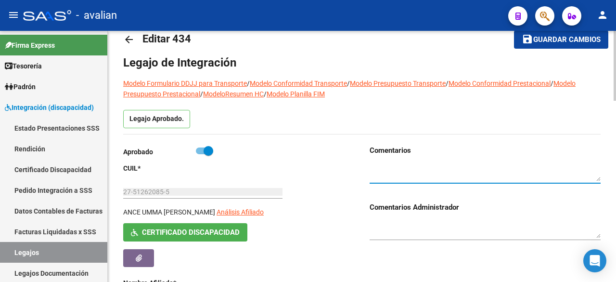
click at [445, 174] on textarea at bounding box center [485, 172] width 231 height 18
paste textarea "[PERSON_NAME] [PERSON_NAME]"
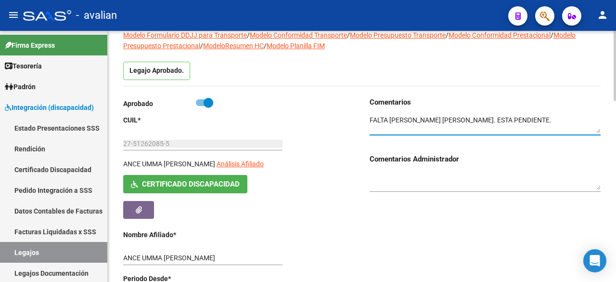
scroll to position [0, 0]
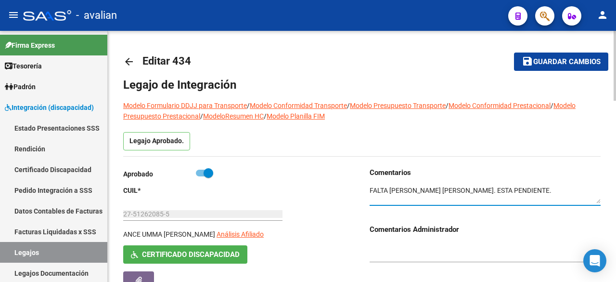
type textarea "FALTA [PERSON_NAME] [PERSON_NAME]. ESTA PENDIENTE."
click at [563, 59] on span "Guardar cambios" at bounding box center [566, 62] width 67 height 9
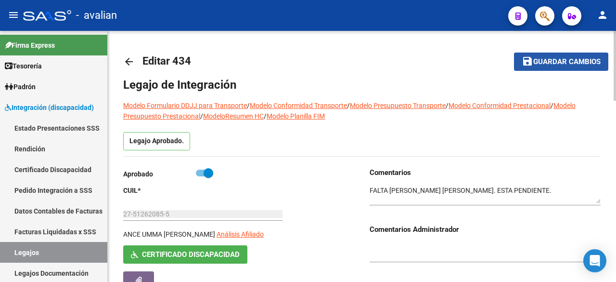
click at [538, 65] on span "Guardar cambios" at bounding box center [566, 62] width 67 height 9
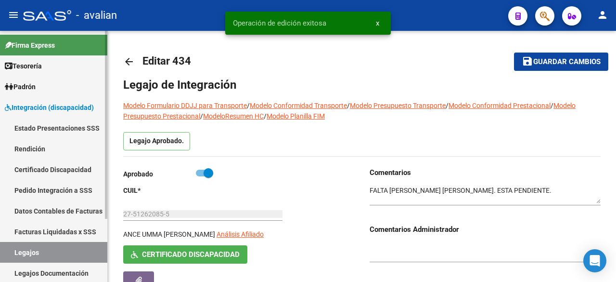
click at [20, 251] on link "Legajos" at bounding box center [53, 252] width 107 height 21
